Goal: Find specific page/section: Find specific page/section

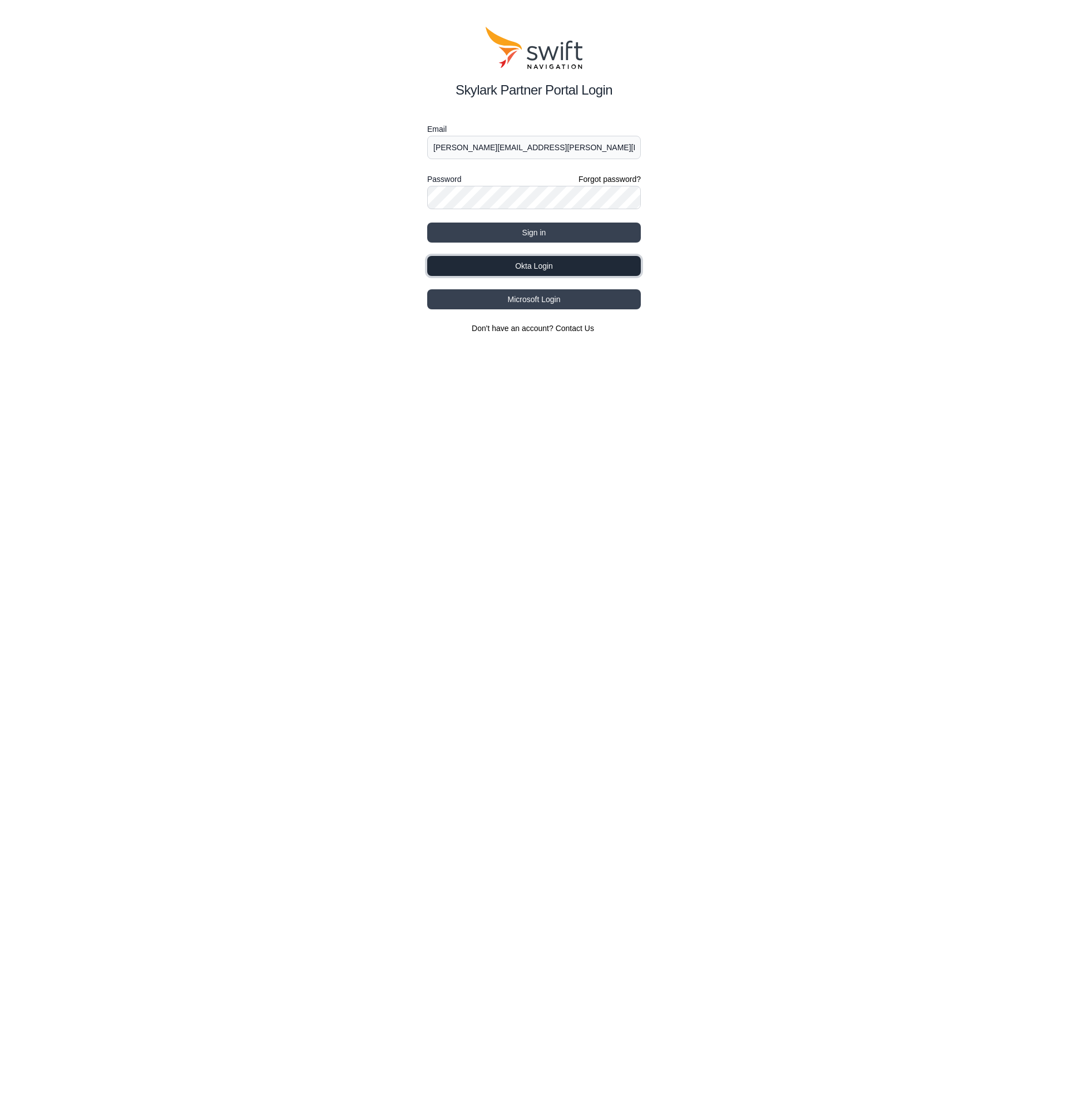
click at [545, 276] on button "Okta Login" at bounding box center [534, 266] width 214 height 20
click at [497, 260] on button "Okta Login" at bounding box center [534, 266] width 214 height 20
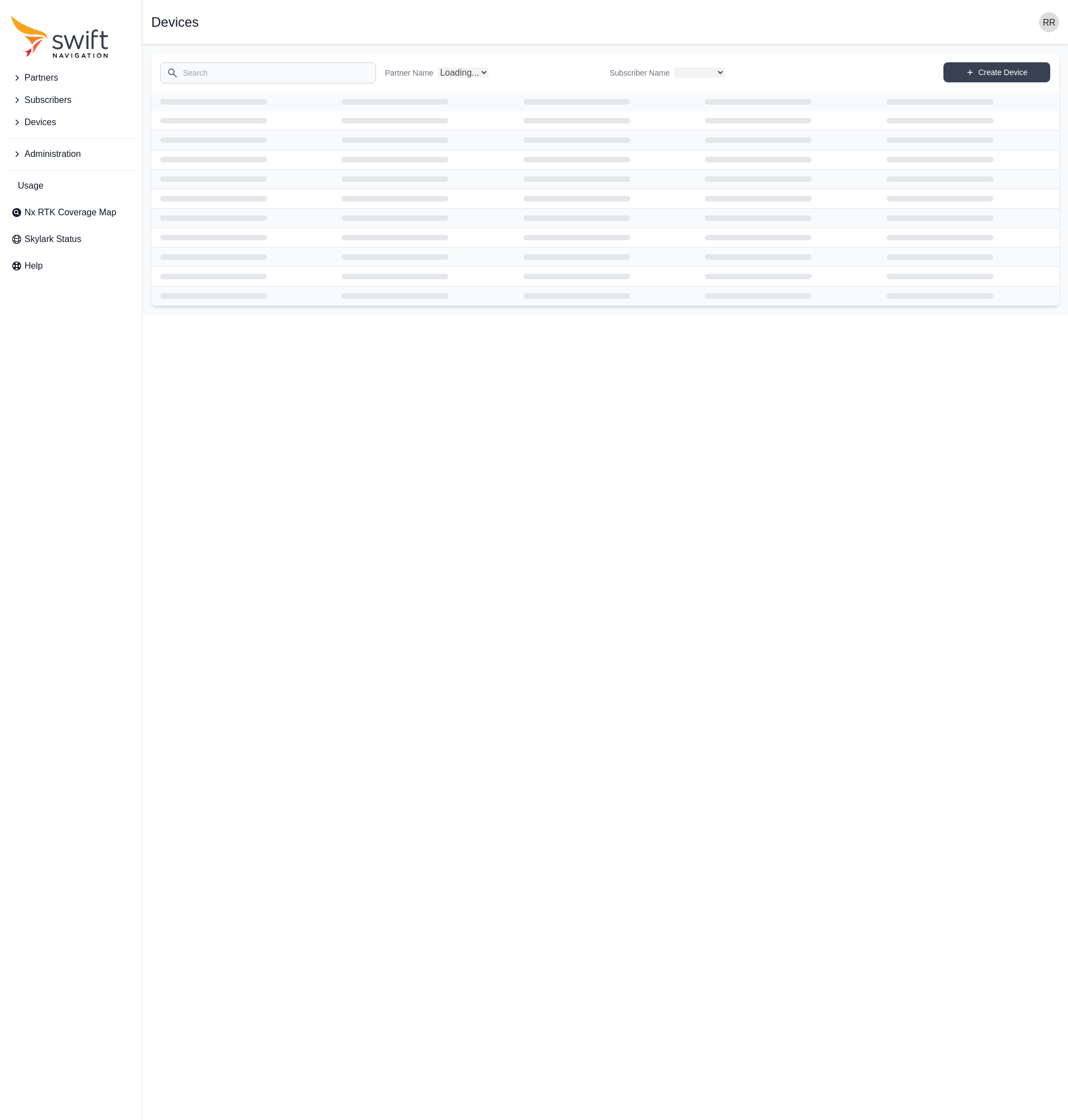
select select
click at [217, 74] on input "Search" at bounding box center [268, 72] width 216 height 21
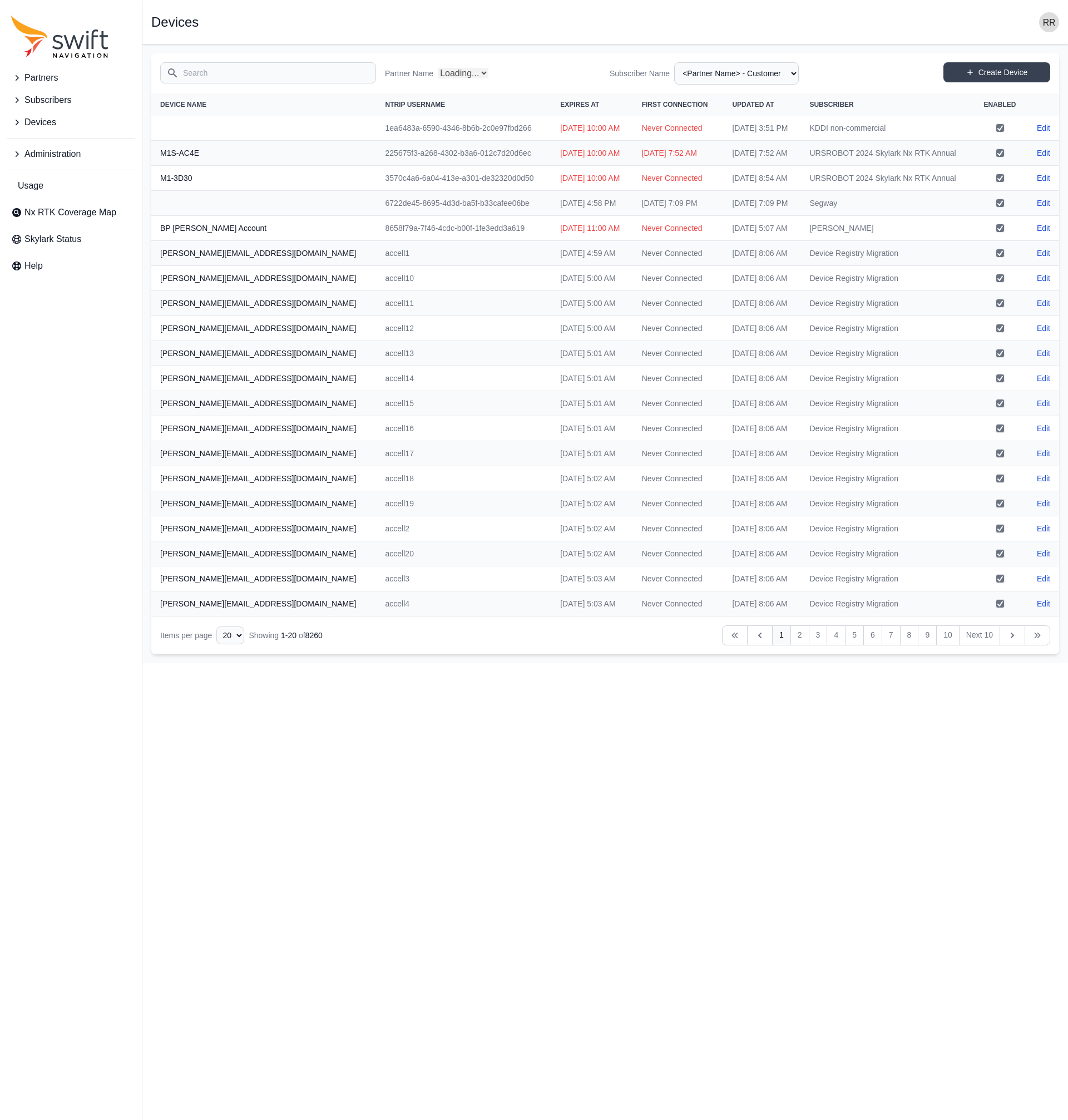
select select "Partner Name"
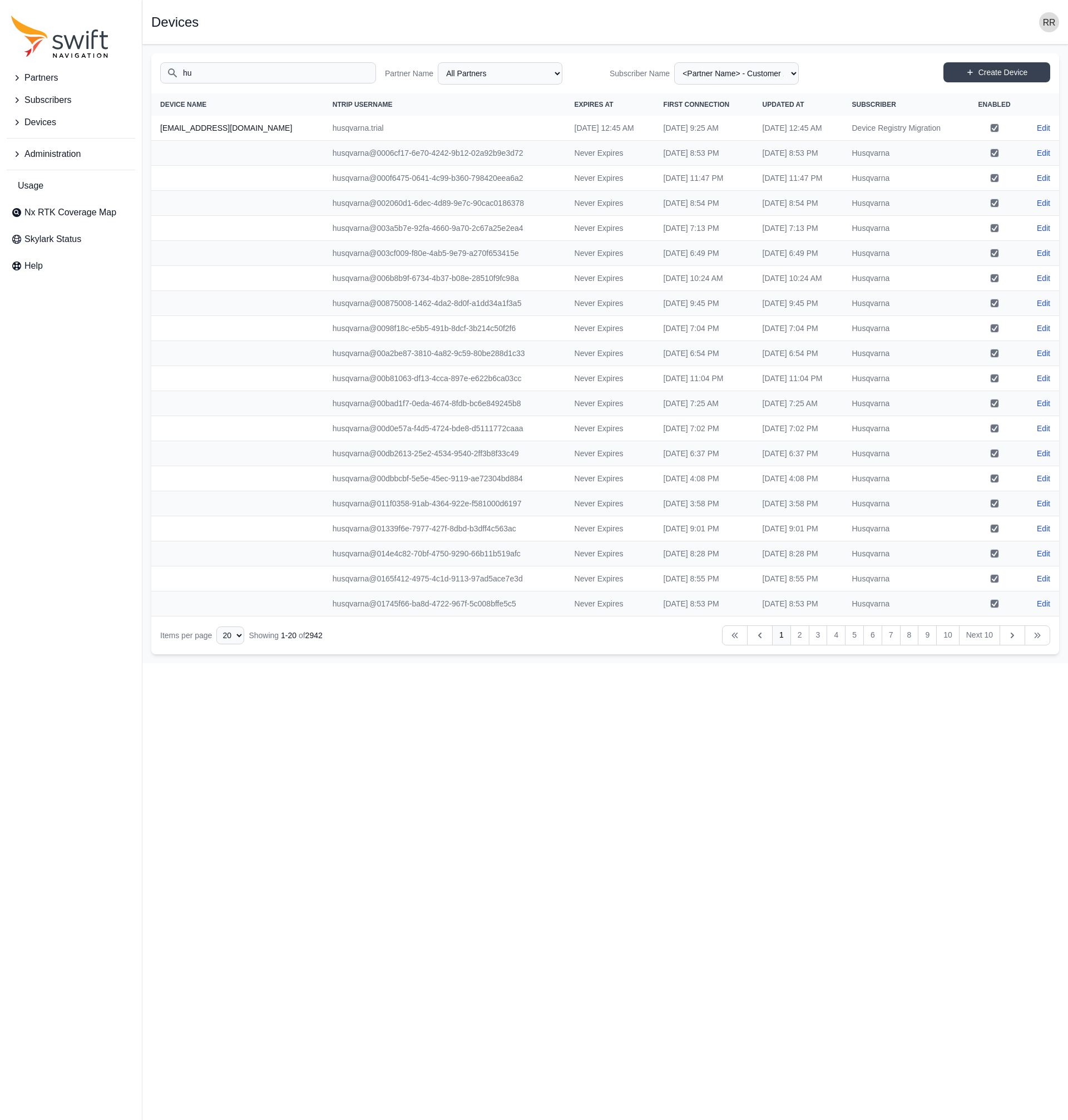
type input "h"
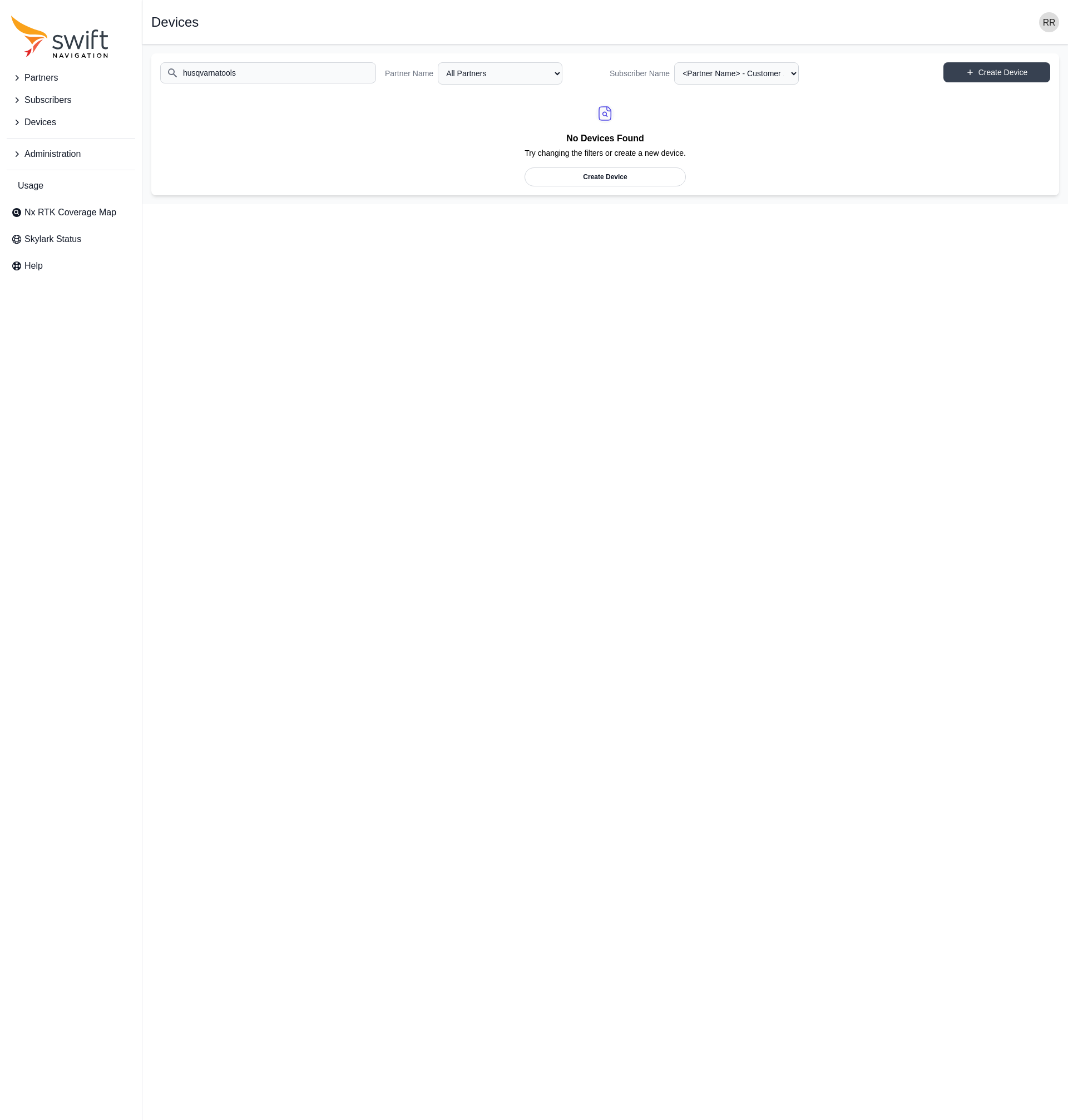
type input "husqvarnatools"
